Goal: Transaction & Acquisition: Purchase product/service

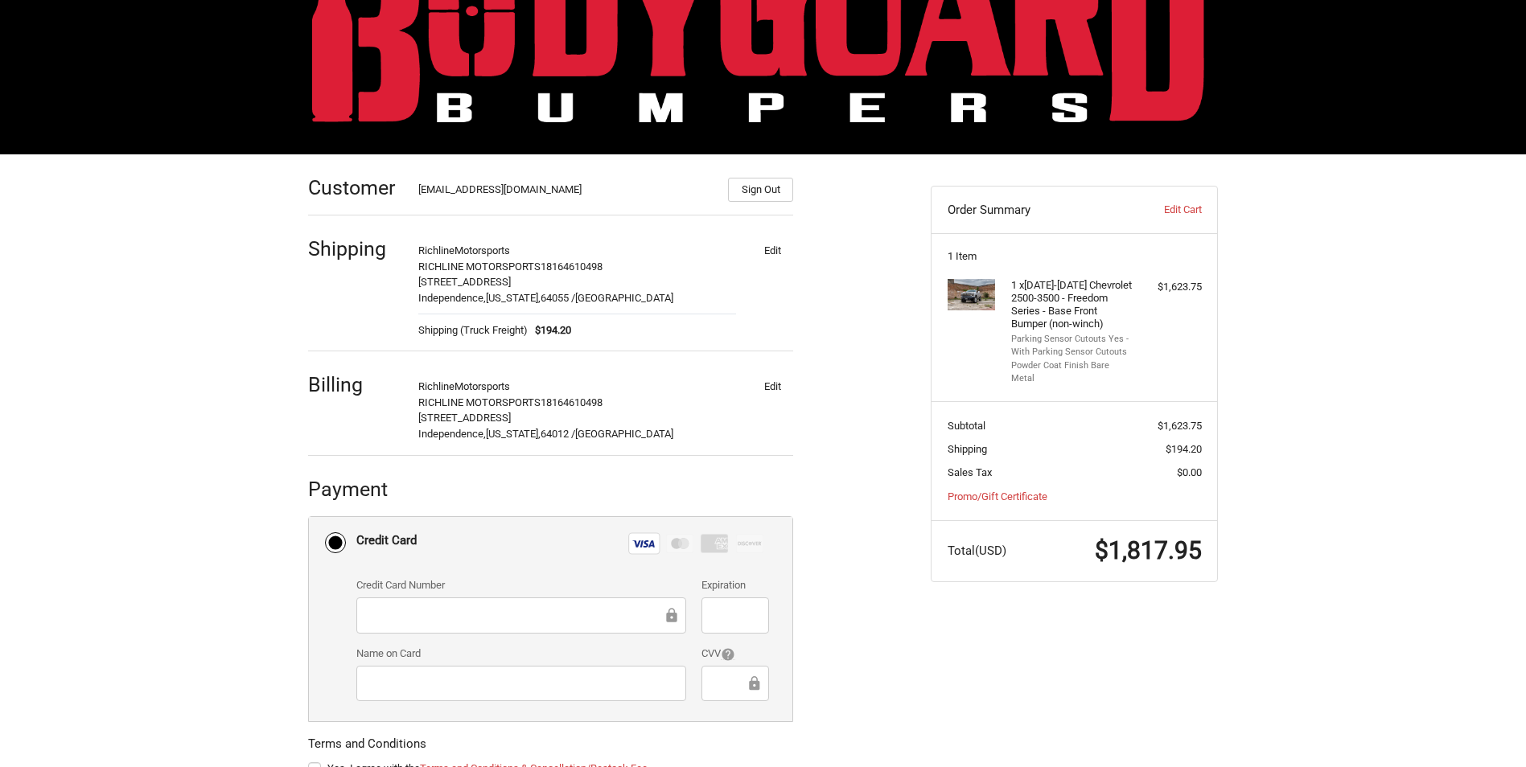
scroll to position [200, 0]
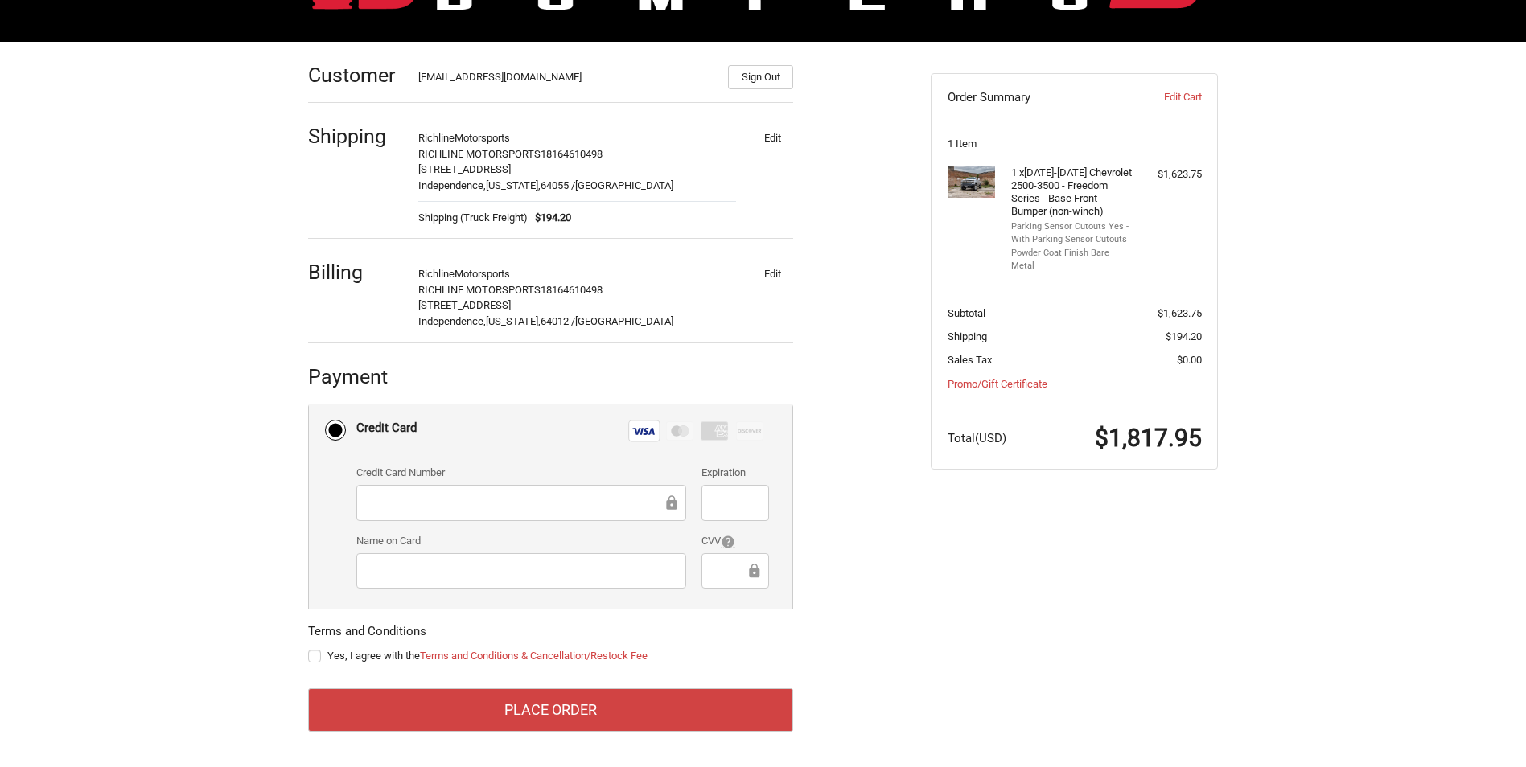
drag, startPoint x: 725, startPoint y: 589, endPoint x: 726, endPoint y: 578, distance: 10.5
click at [725, 588] on div "CVV" at bounding box center [735, 562] width 83 height 58
click at [299, 653] on div "Customer tiretrend@gmail.com Sign Out Shipping Richline Motorsports RICHLINE MO…" at bounding box center [607, 396] width 623 height 709
click at [307, 653] on div "Customer tiretrend@gmail.com Sign Out Shipping Richline Motorsports RICHLINE MO…" at bounding box center [607, 396] width 623 height 709
click at [308, 656] on label "Yes, I agree with the Terms and Conditions & Cancellation/Restock Fee" at bounding box center [550, 656] width 485 height 13
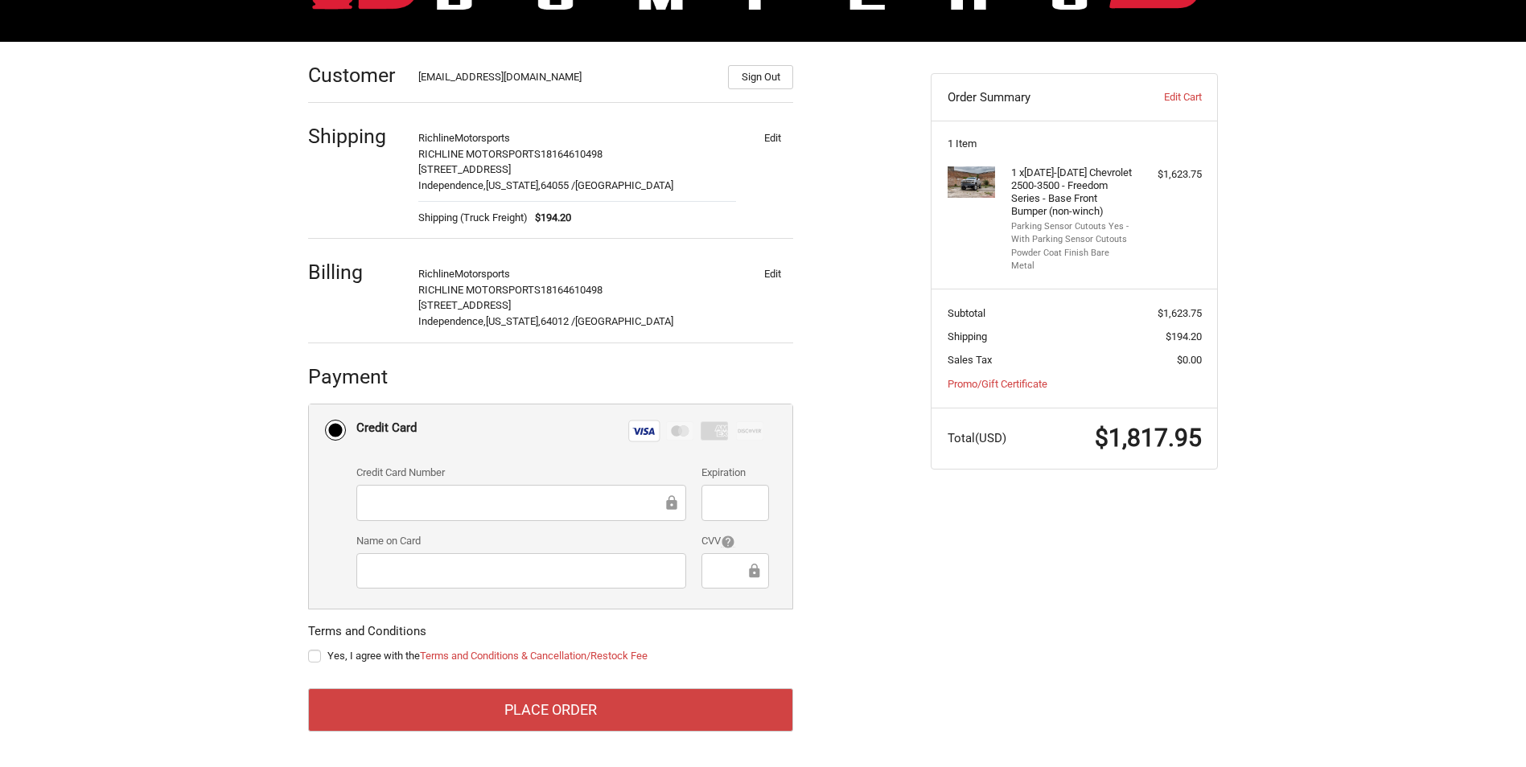
click at [308, 649] on input "Yes, I agree with the Terms and Conditions & Cancellation/Restock Fee" at bounding box center [308, 648] width 1 height 1
checkbox input "true"
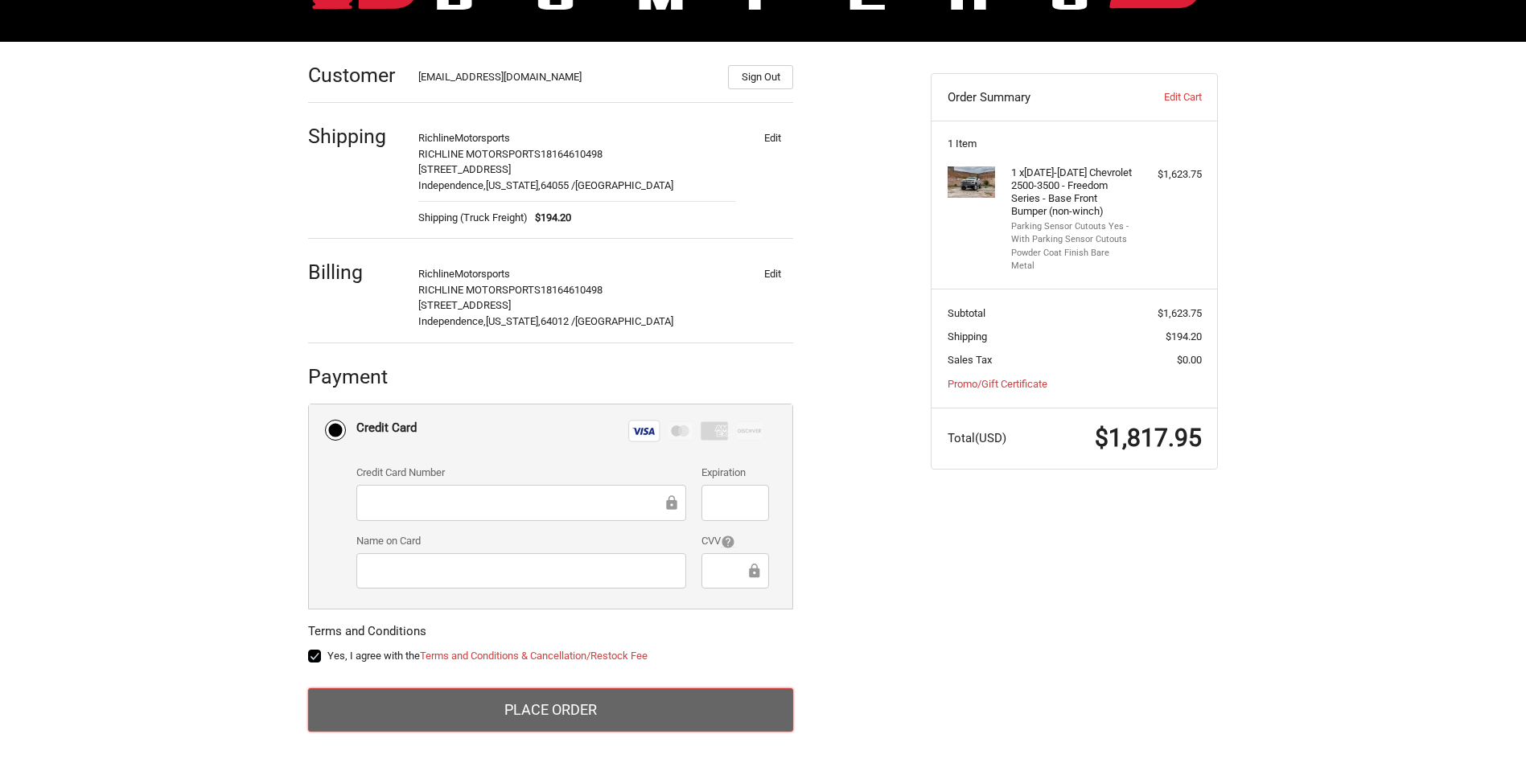
click at [336, 718] on button "Place Order" at bounding box center [550, 710] width 485 height 43
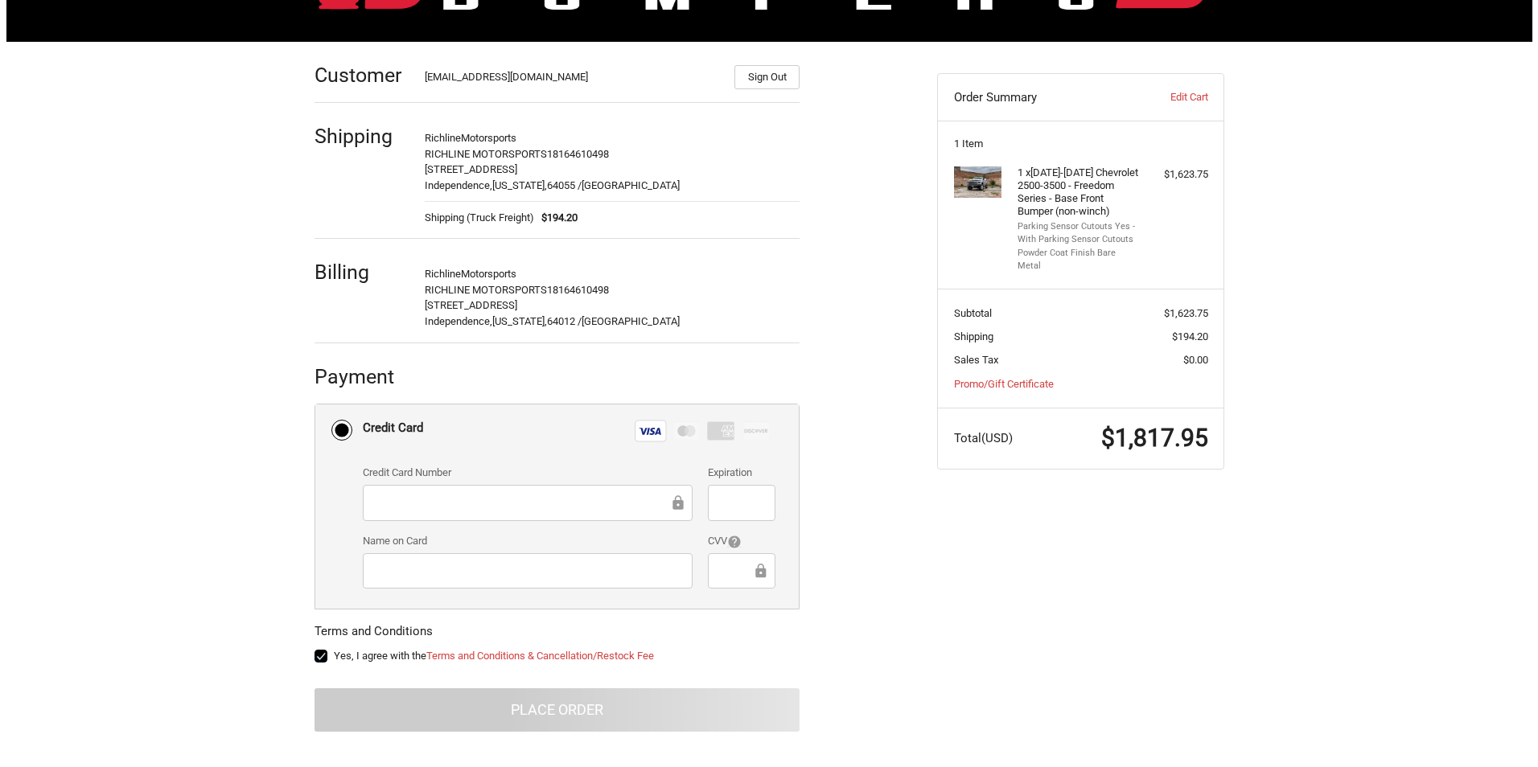
scroll to position [0, 0]
